Goal: Task Accomplishment & Management: Complete application form

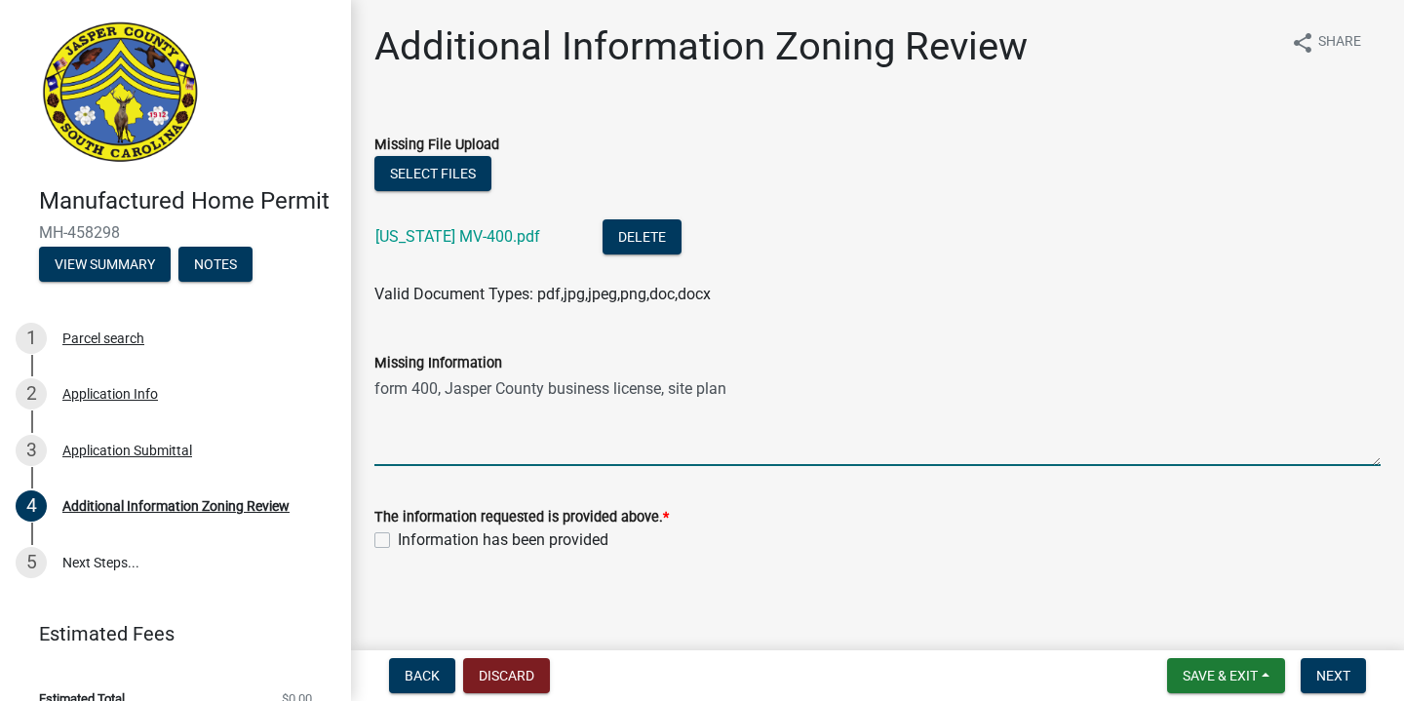
scroll to position [3, 0]
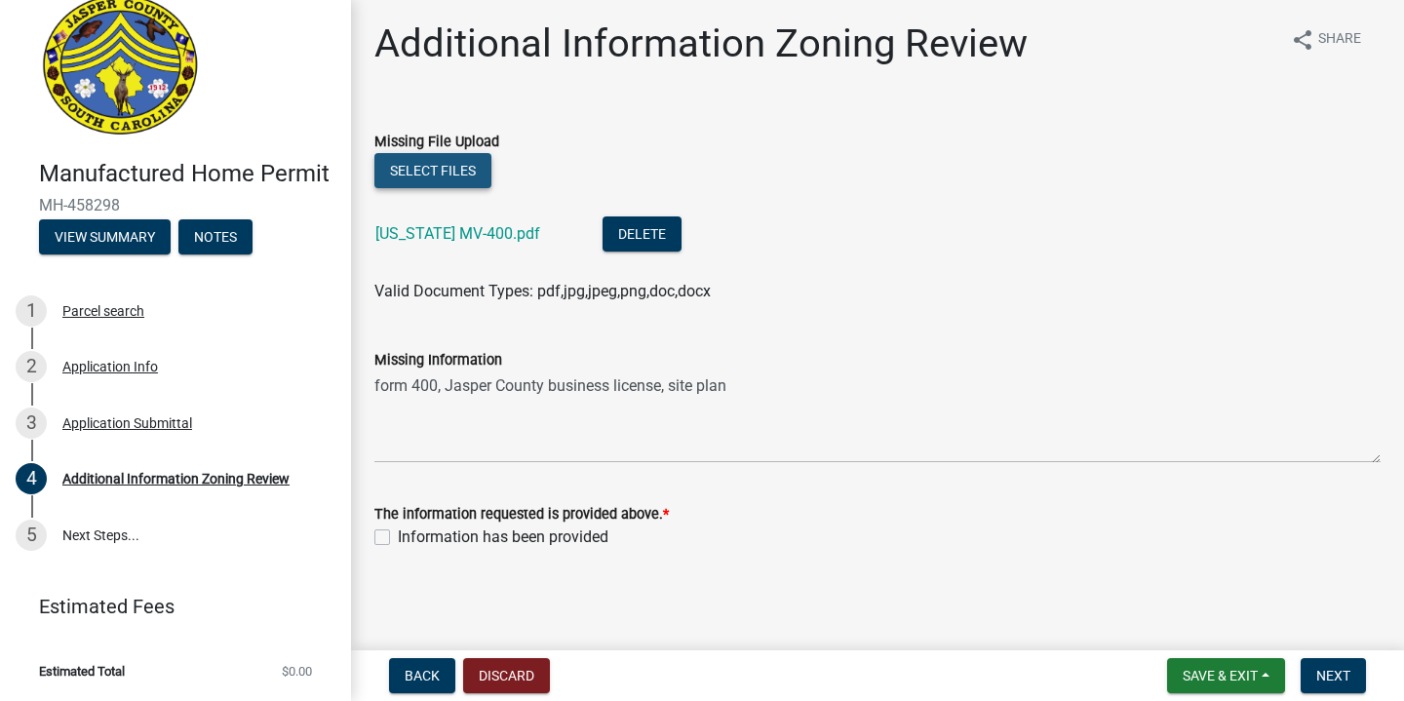
click at [445, 163] on button "Select files" at bounding box center [433, 170] width 117 height 35
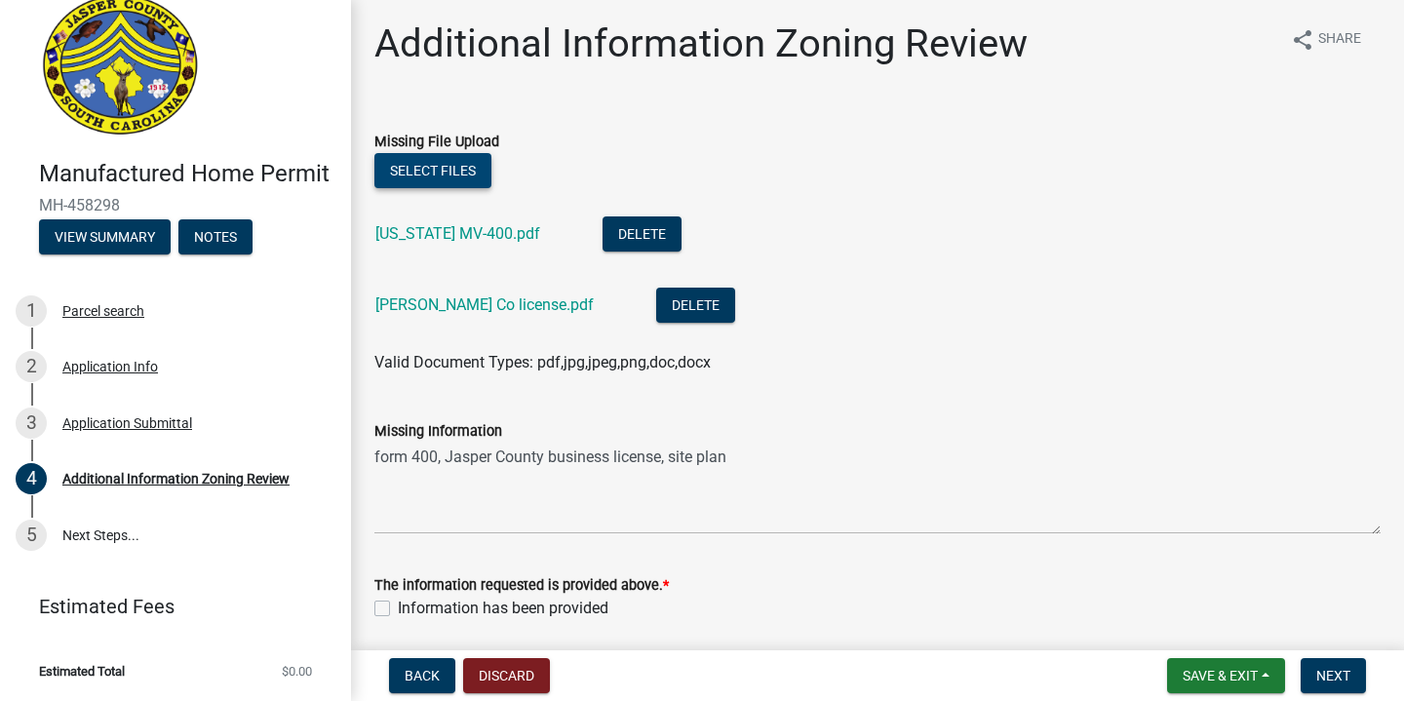
click at [448, 175] on button "Select files" at bounding box center [433, 170] width 117 height 35
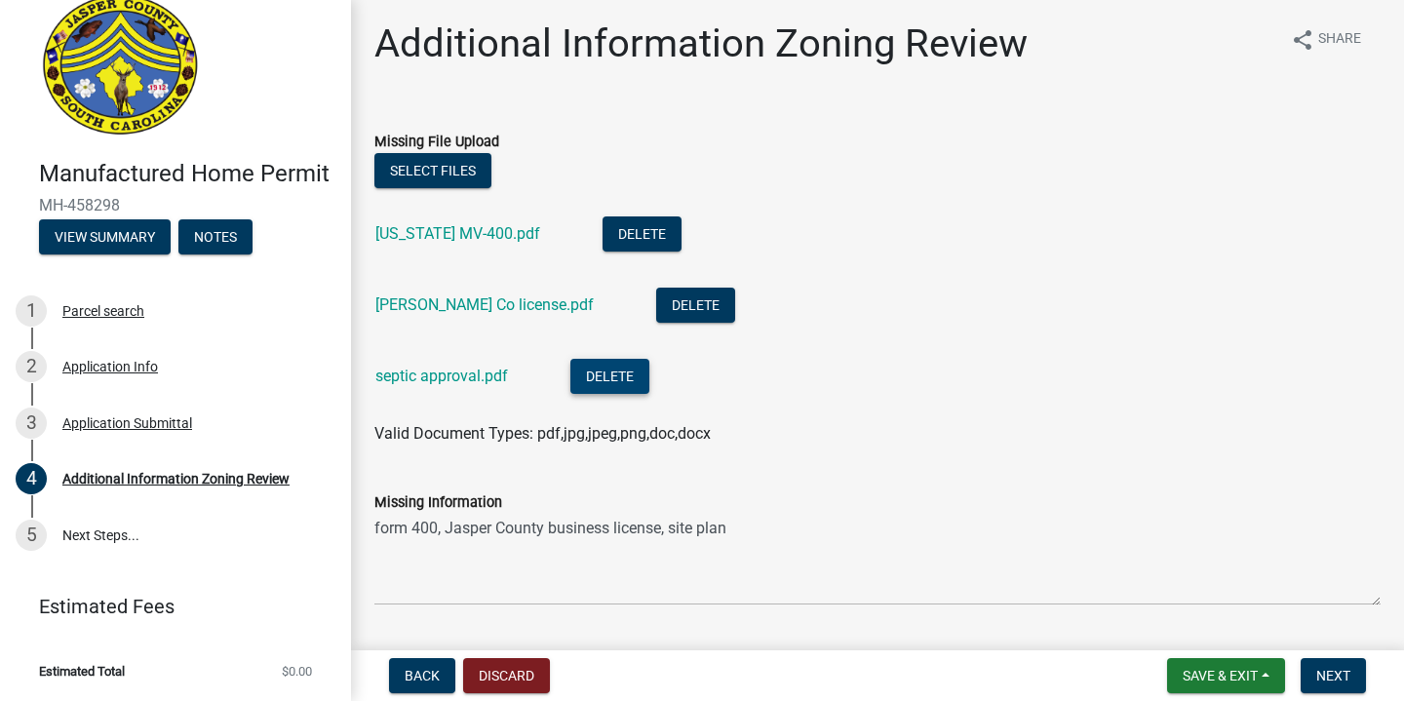
click at [582, 374] on button "Delete" at bounding box center [610, 376] width 79 height 35
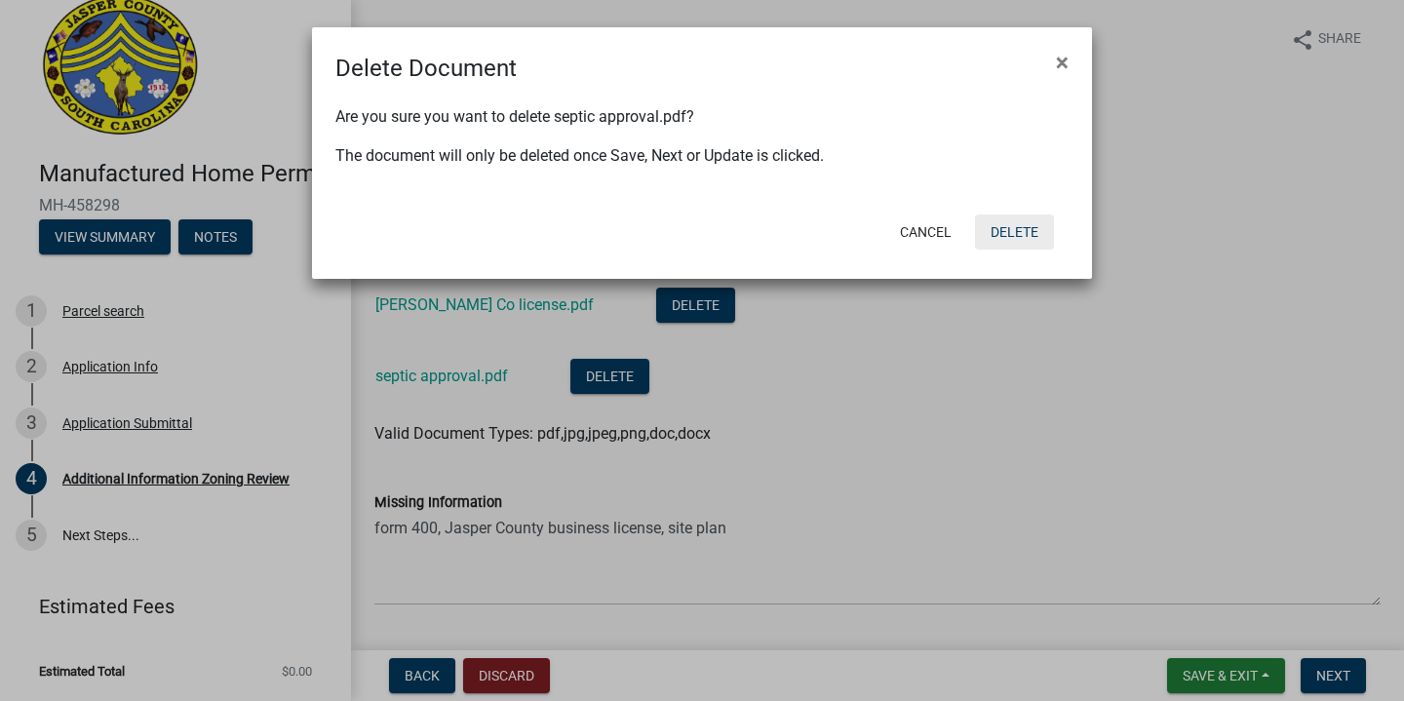
click at [987, 226] on button "Delete" at bounding box center [1014, 232] width 79 height 35
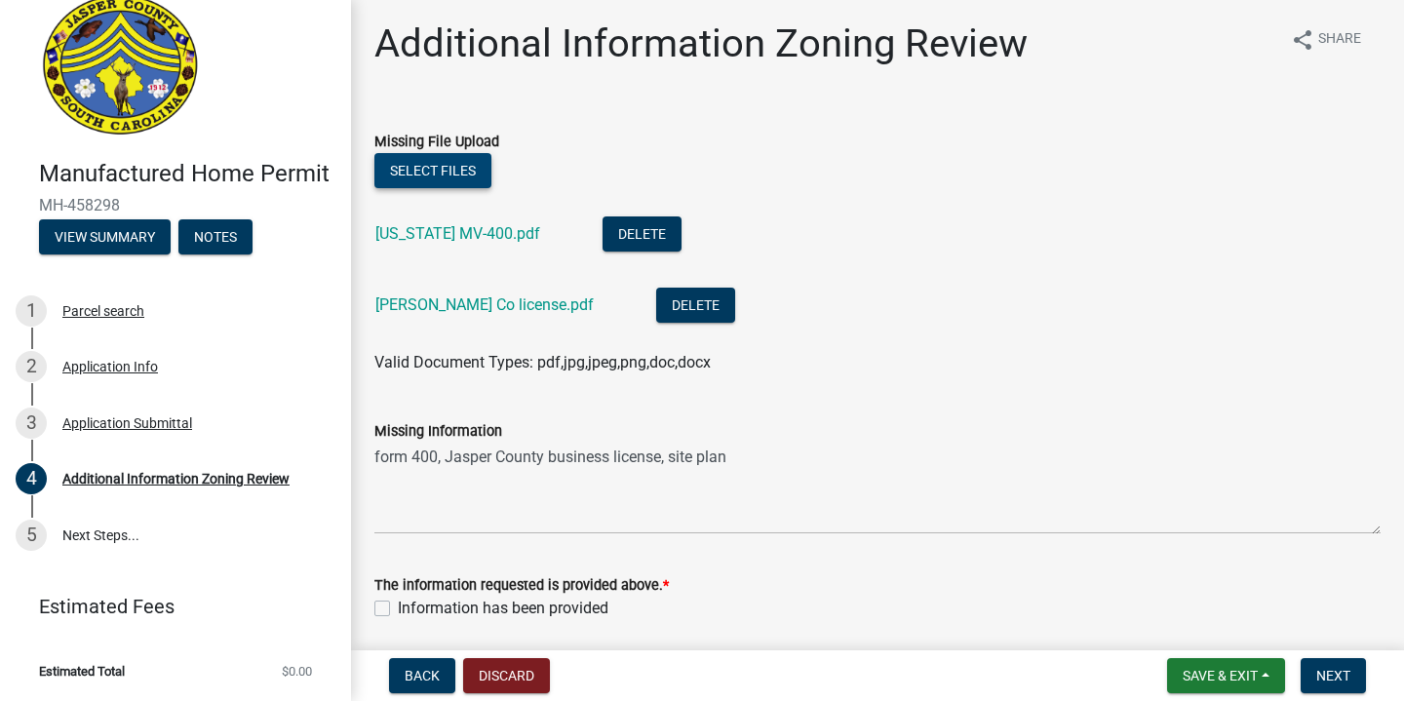
click at [476, 168] on button "Select files" at bounding box center [433, 170] width 117 height 35
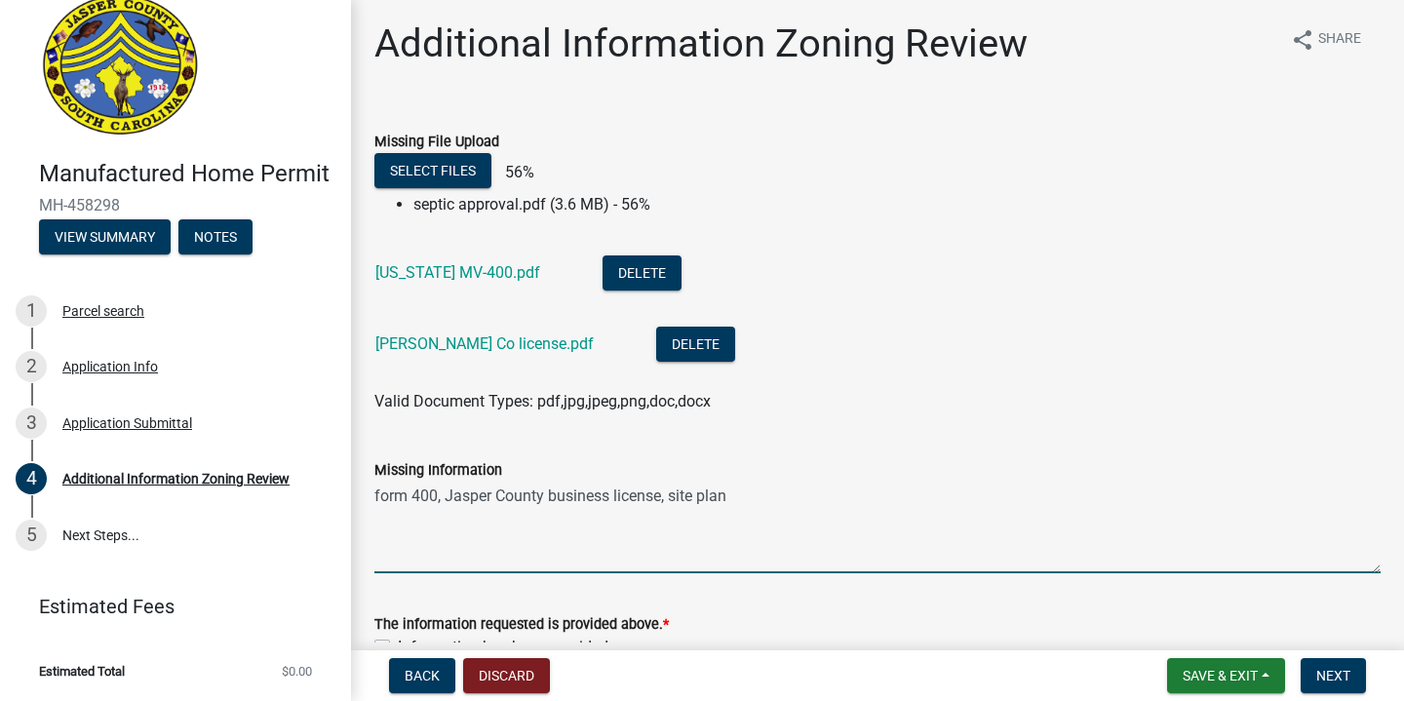
click at [766, 485] on textarea "form 400, Jasper County business license, site plan" at bounding box center [878, 528] width 1006 height 92
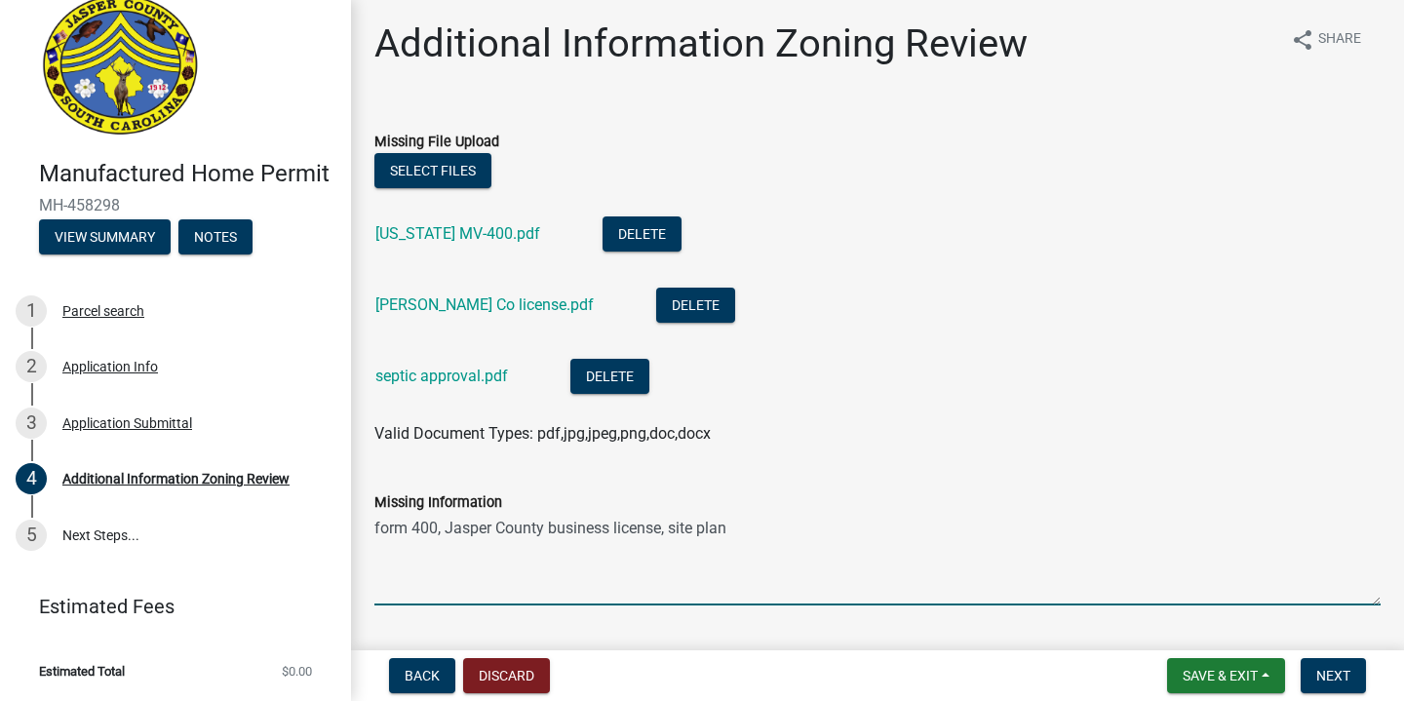
click at [677, 536] on textarea "form 400, Jasper County business license, site plan" at bounding box center [878, 560] width 1006 height 92
click at [742, 532] on textarea "form 400, Jasper County business license, site plan" at bounding box center [878, 560] width 1006 height 92
type textarea "form 400, Jasper County business license, site plan (septic approval with measu…"
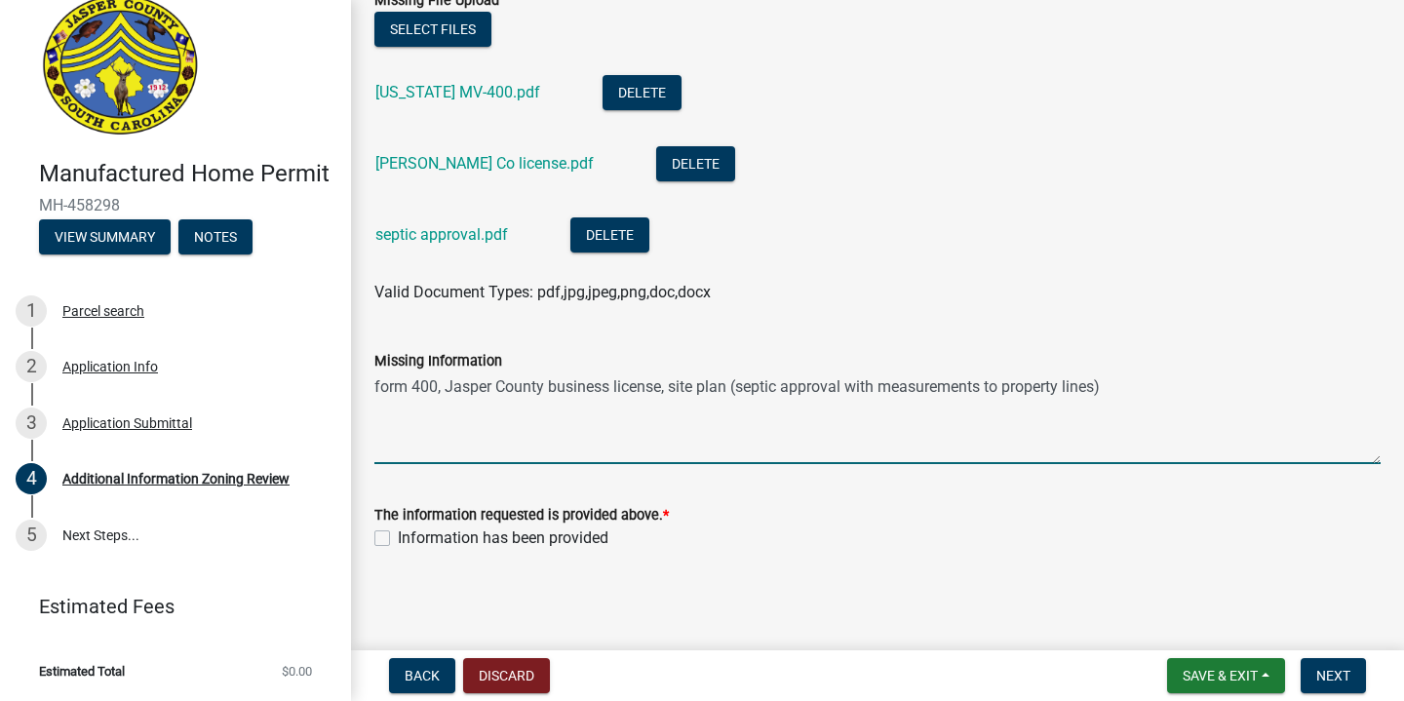
scroll to position [145, 0]
click at [527, 531] on label "Information has been provided" at bounding box center [503, 537] width 211 height 23
click at [411, 531] on input "Information has been provided" at bounding box center [404, 532] width 13 height 13
checkbox input "true"
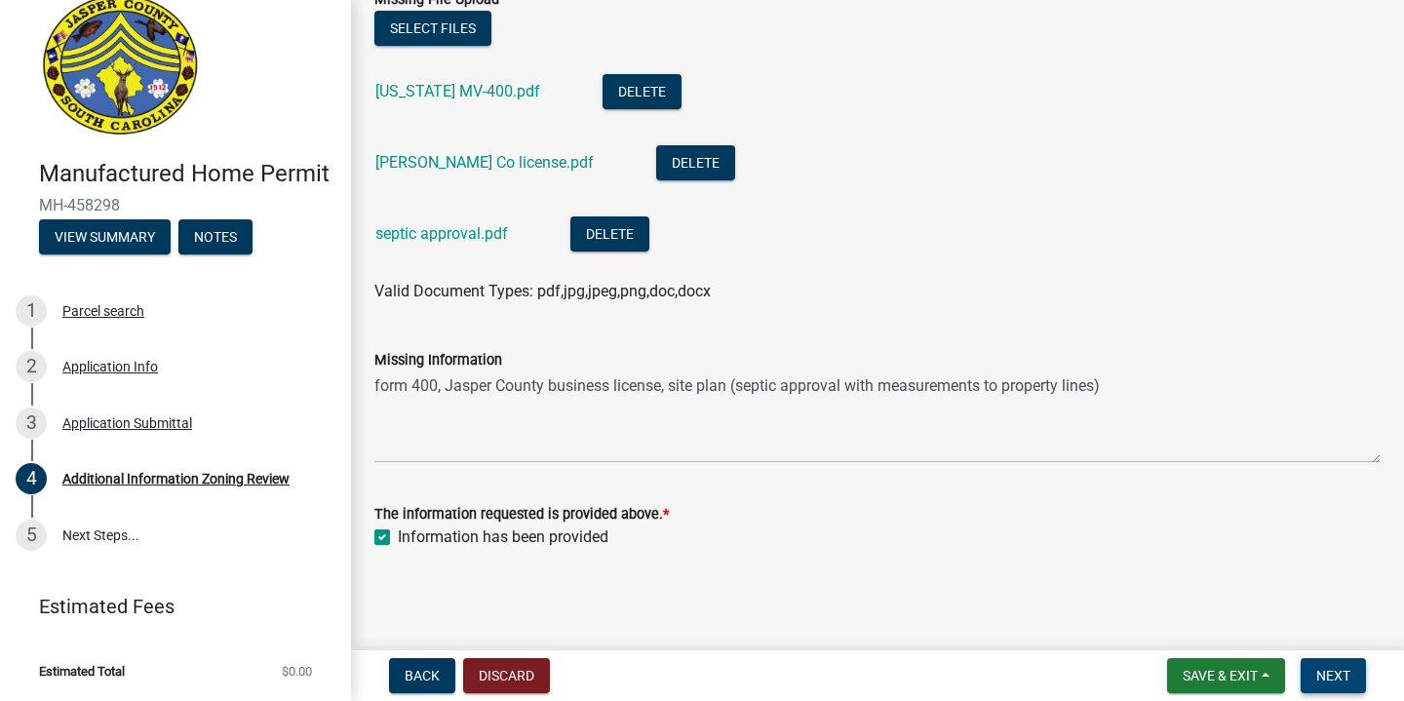
click at [1350, 678] on span "Next" at bounding box center [1334, 676] width 34 height 16
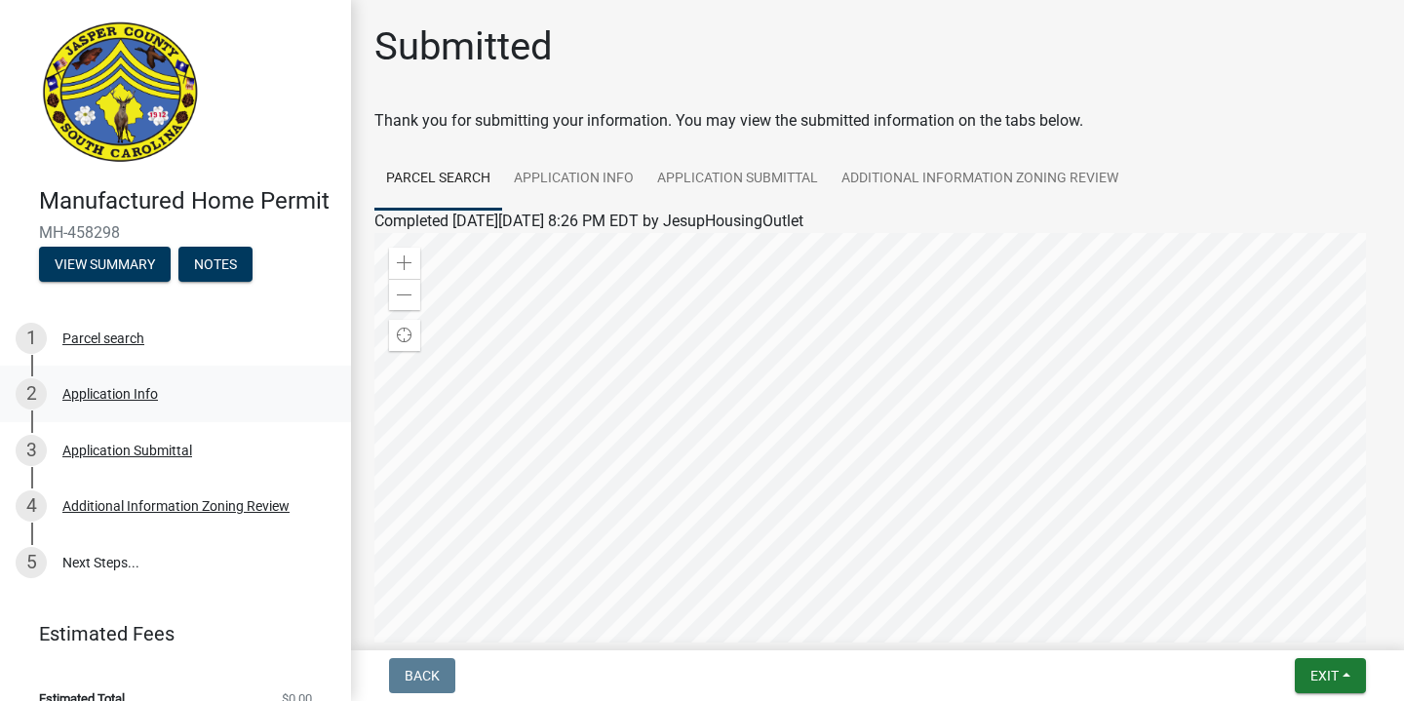
scroll to position [55, 0]
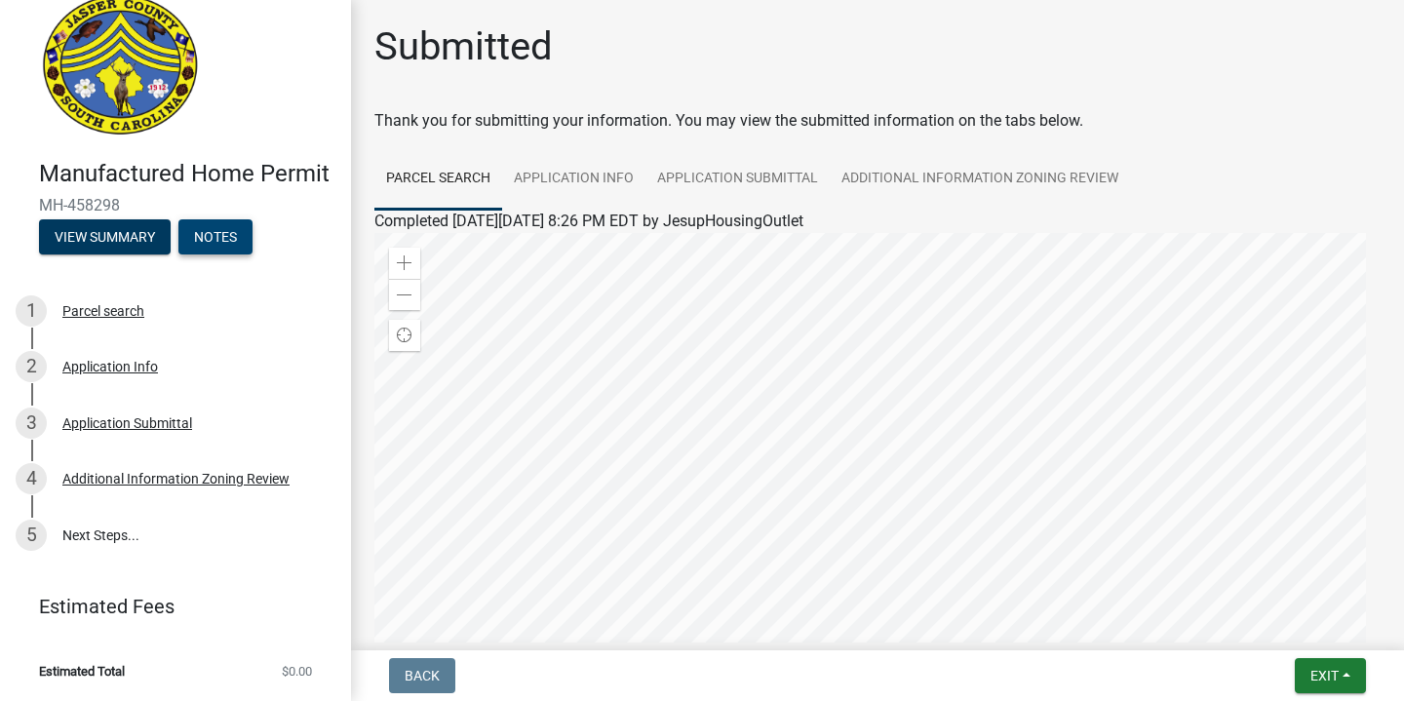
click at [220, 254] on button "Notes" at bounding box center [215, 236] width 74 height 35
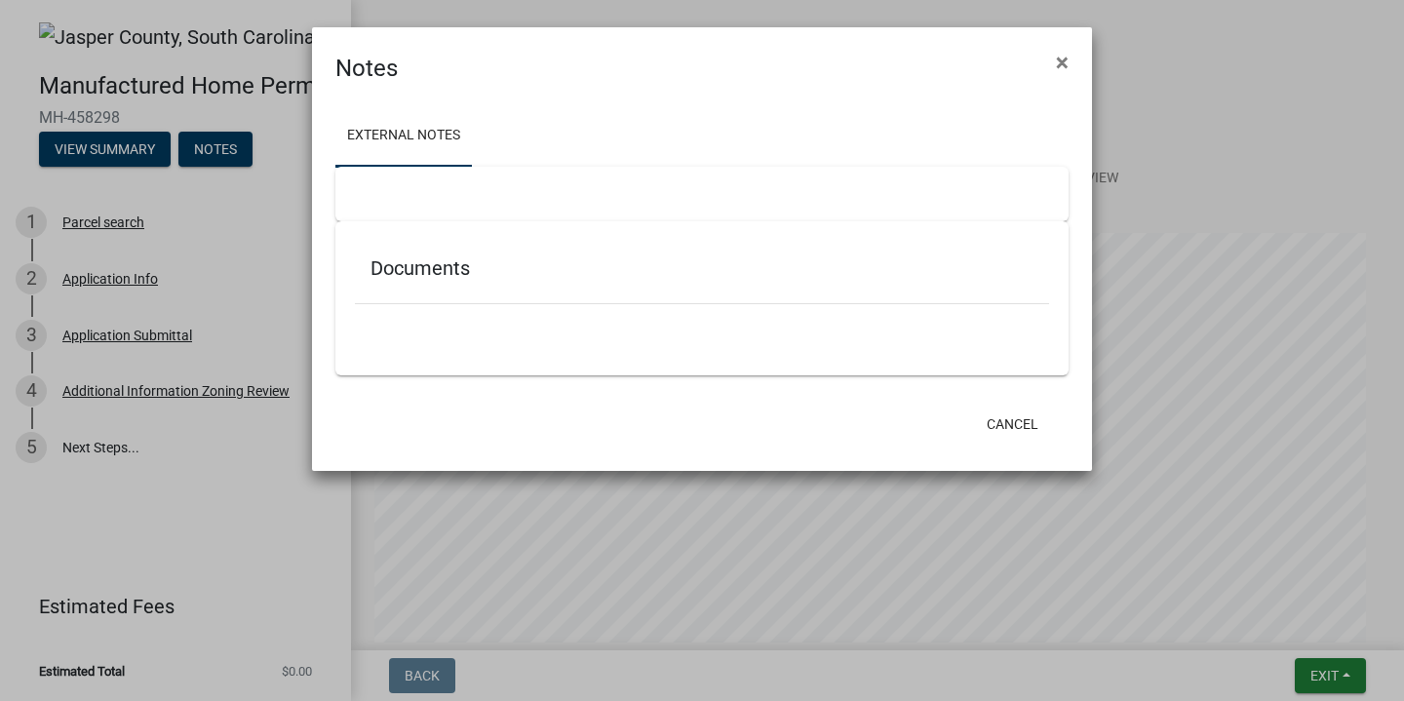
scroll to position [0, 0]
click at [1065, 58] on span "×" at bounding box center [1062, 62] width 13 height 27
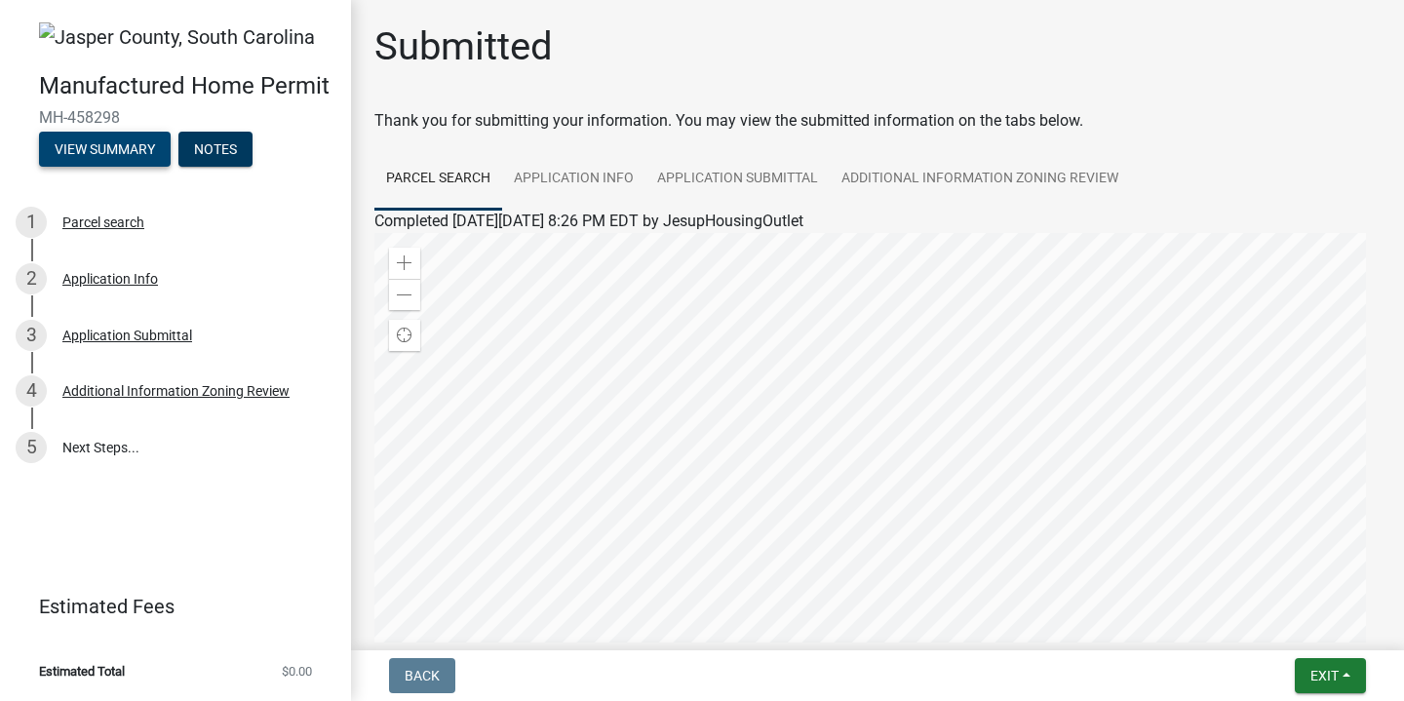
click at [102, 147] on button "View Summary" at bounding box center [105, 149] width 132 height 35
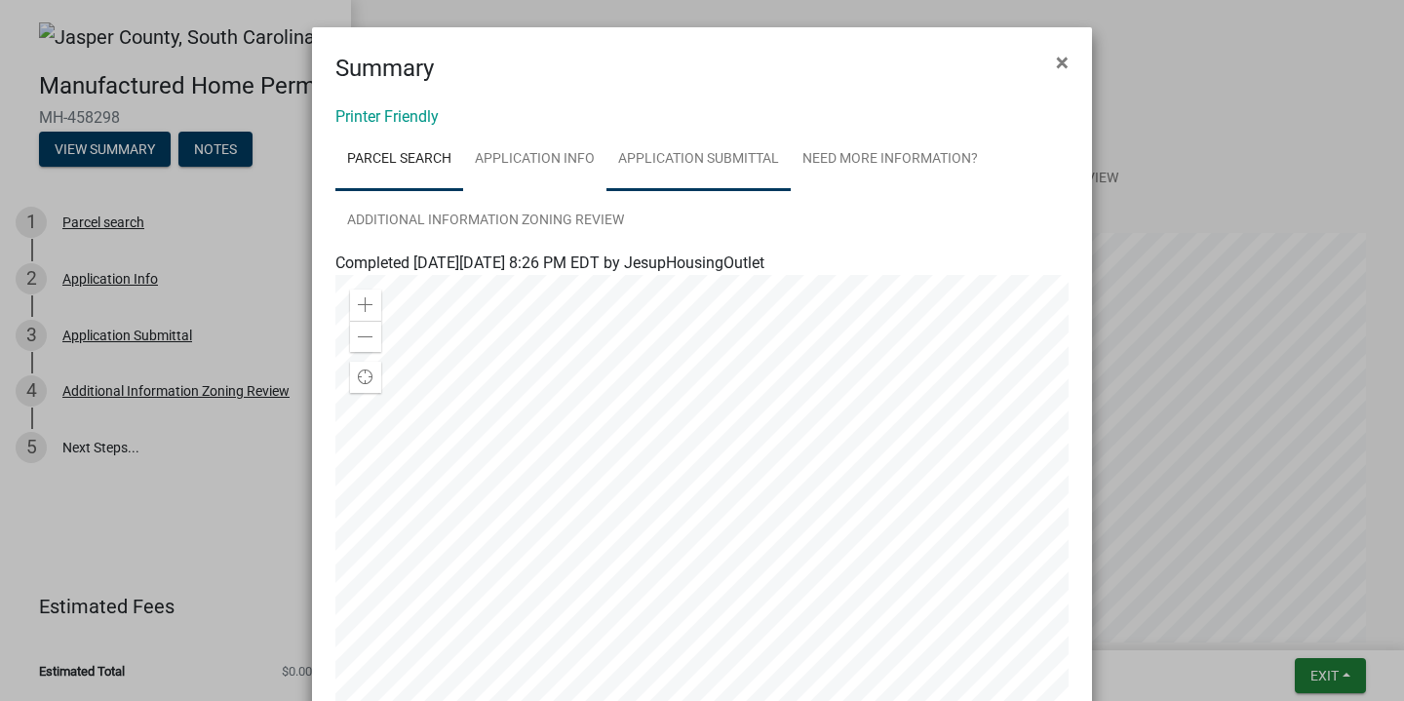
click at [722, 157] on link "Application Submittal" at bounding box center [699, 160] width 184 height 62
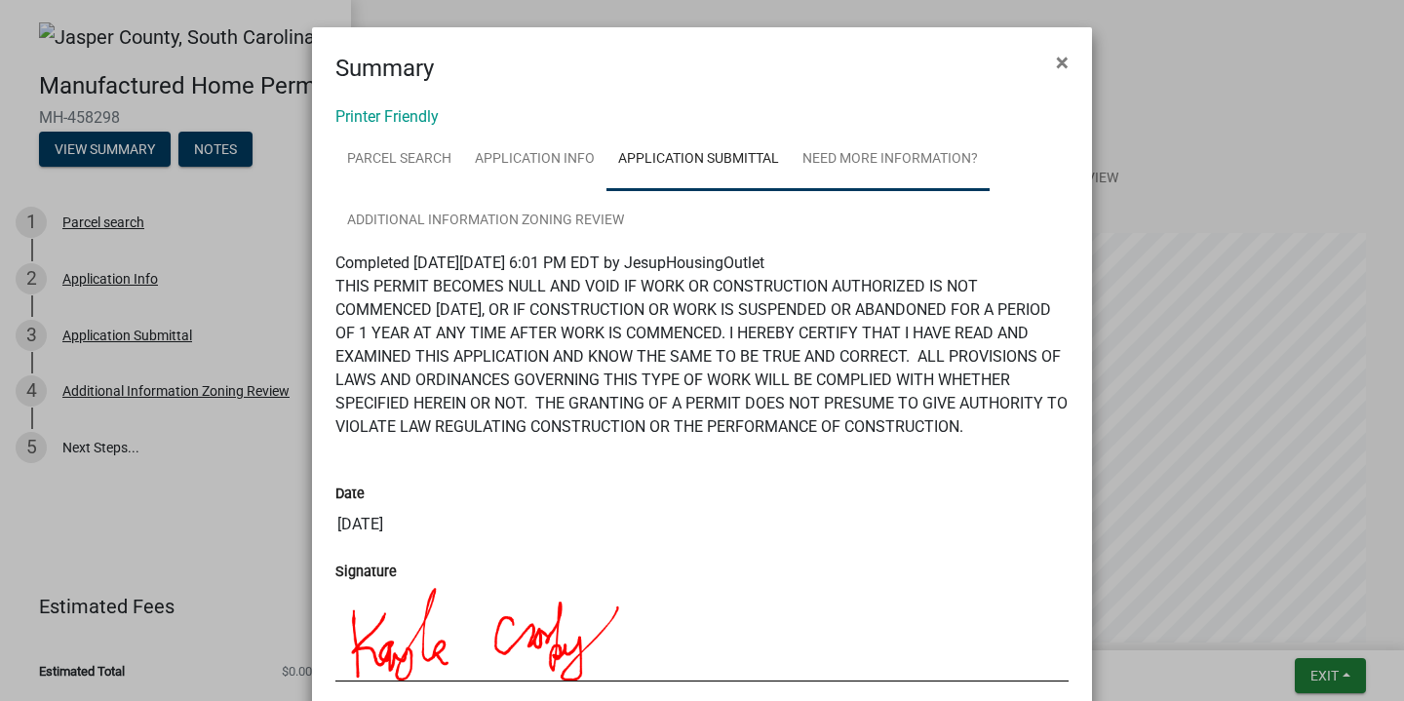
click at [891, 158] on link "Need More Information?" at bounding box center [890, 160] width 199 height 62
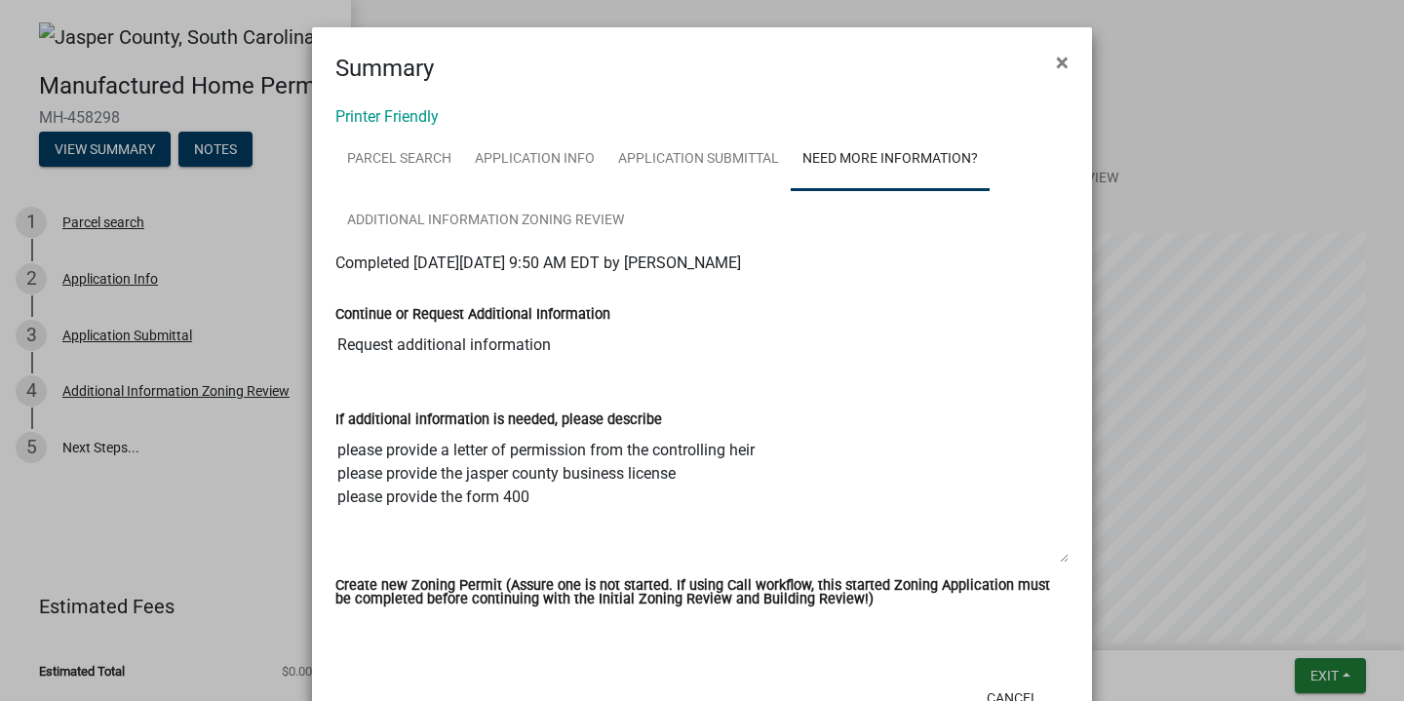
click at [728, 458] on textarea "please provide a letter of permission from the controlling heir please provide …" at bounding box center [701, 497] width 733 height 133
click at [1056, 64] on span "×" at bounding box center [1062, 62] width 13 height 27
